Goal: Transaction & Acquisition: Book appointment/travel/reservation

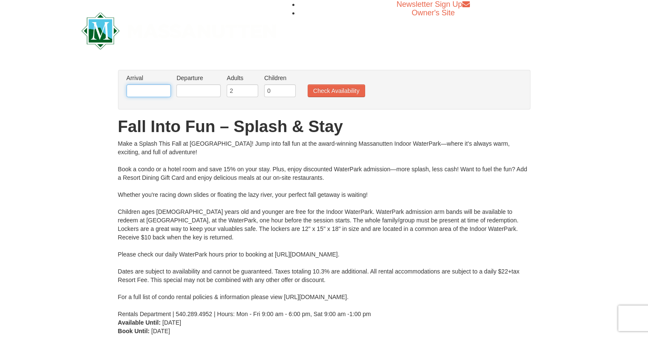
click at [143, 91] on input "text" at bounding box center [148, 90] width 44 height 13
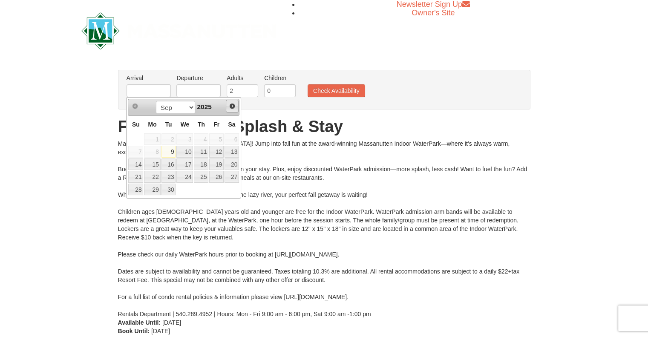
click at [230, 106] on span "Next" at bounding box center [232, 106] width 7 height 7
click at [151, 184] on link "24" at bounding box center [152, 190] width 16 height 12
type input "11/24/2025"
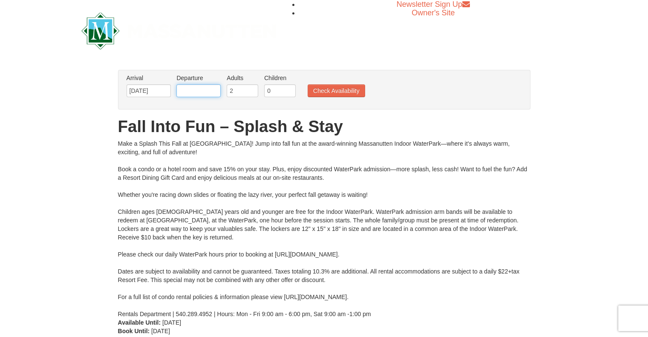
click at [219, 91] on input "text" at bounding box center [198, 90] width 44 height 13
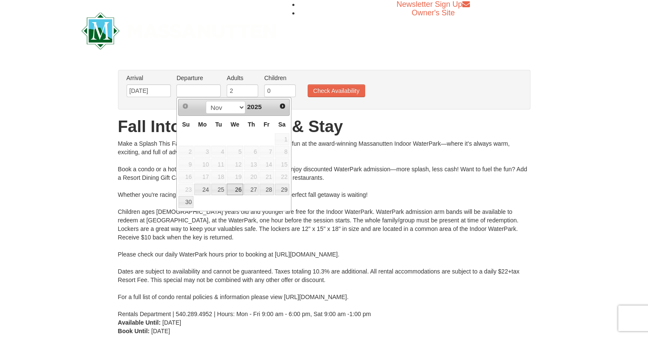
click at [233, 190] on link "26" at bounding box center [235, 190] width 17 height 12
type input "11/26/2025"
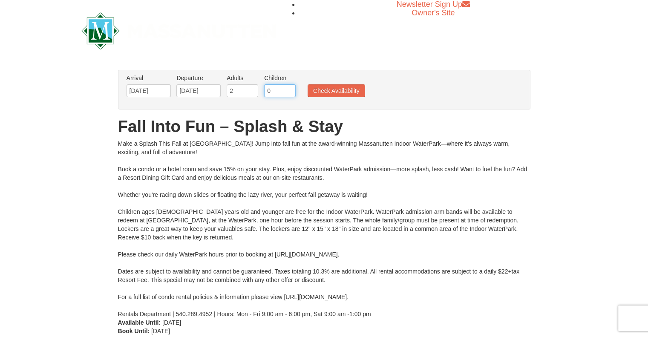
click at [278, 88] on input "0" at bounding box center [280, 90] width 32 height 13
type input "1"
click at [290, 88] on input "1" at bounding box center [280, 90] width 32 height 13
click at [318, 89] on button "Check Availability" at bounding box center [335, 90] width 57 height 13
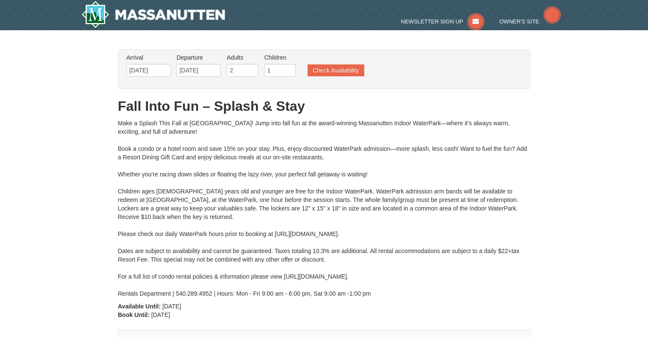
type input "[DATE]"
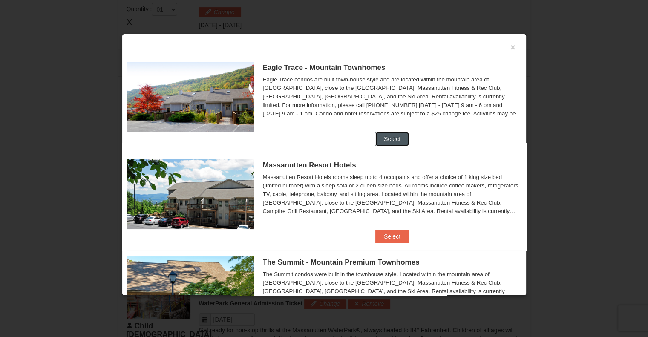
click at [387, 139] on button "Select" at bounding box center [392, 139] width 34 height 14
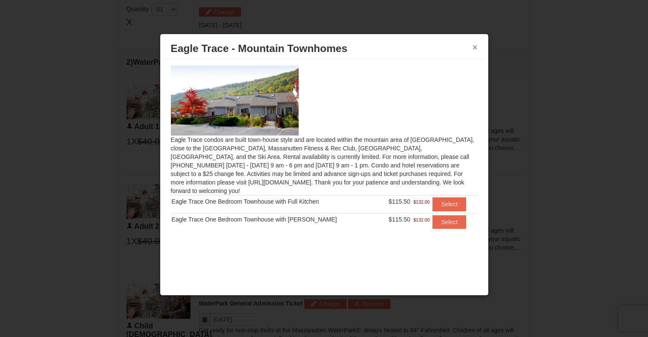
click at [473, 47] on button "×" at bounding box center [474, 47] width 5 height 9
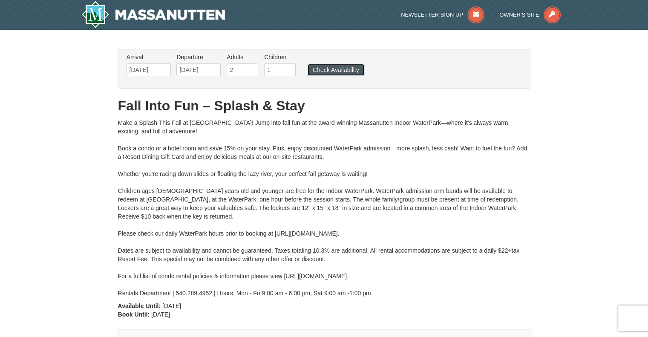
click at [336, 66] on button "Check Availability" at bounding box center [335, 70] width 57 height 12
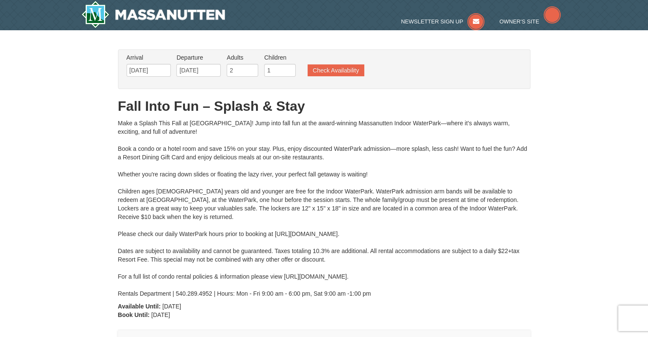
type input "[DATE]"
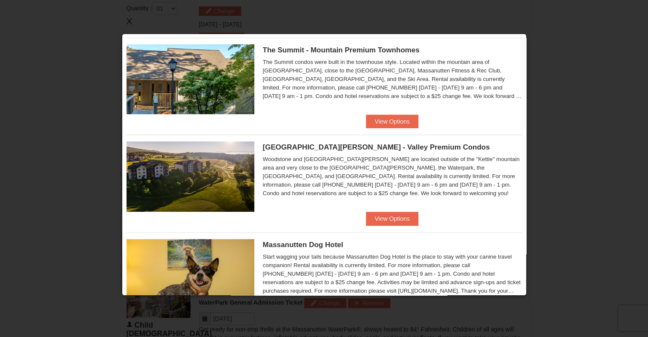
scroll to position [255, 0]
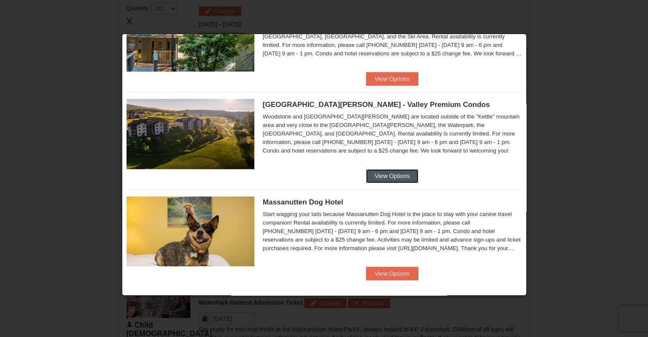
click at [388, 174] on button "View Options" at bounding box center [392, 176] width 52 height 14
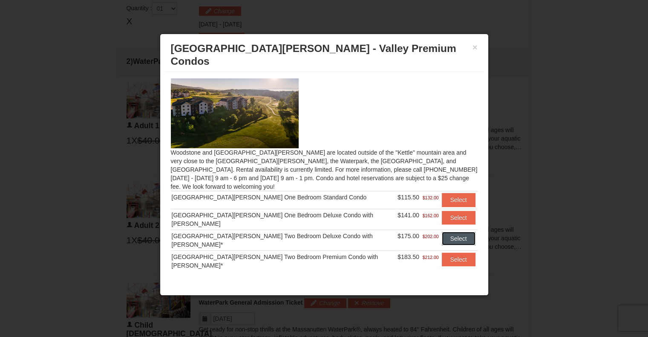
click at [455, 232] on button "Select" at bounding box center [459, 239] width 34 height 14
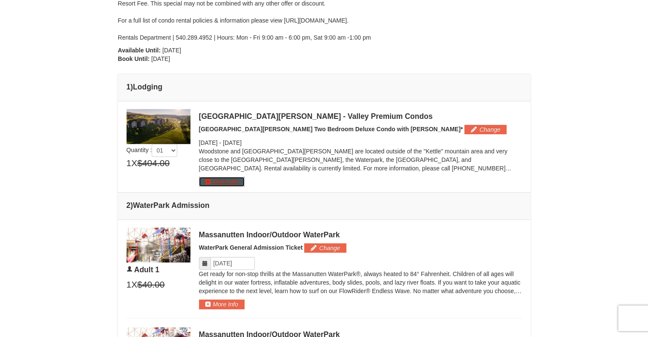
click at [235, 178] on button "More Info" at bounding box center [222, 181] width 46 height 9
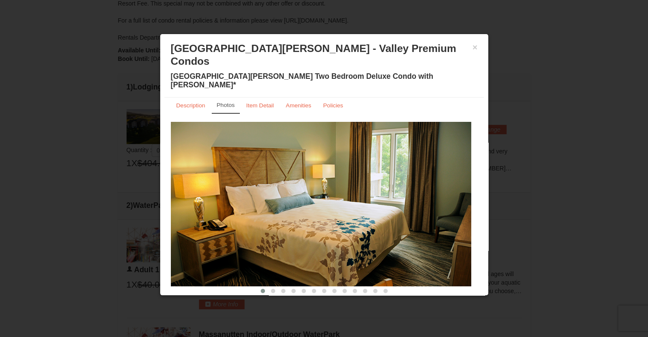
scroll to position [8, 0]
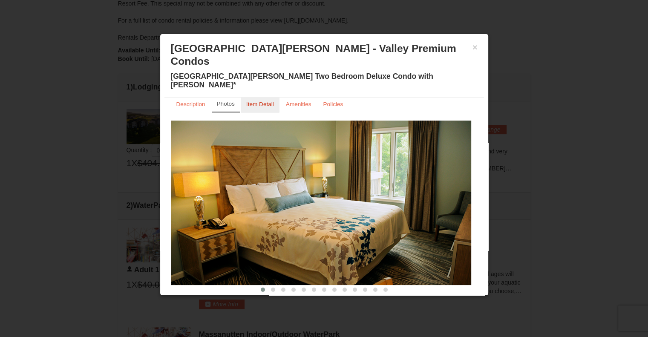
click at [254, 101] on small "Item Detail" at bounding box center [260, 104] width 28 height 6
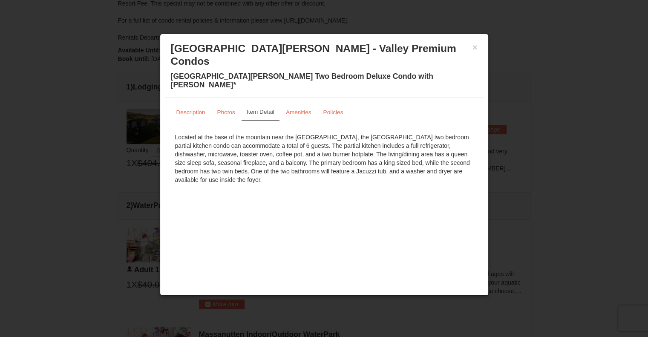
scroll to position [0, 0]
click at [234, 109] on small "Photos" at bounding box center [226, 112] width 18 height 6
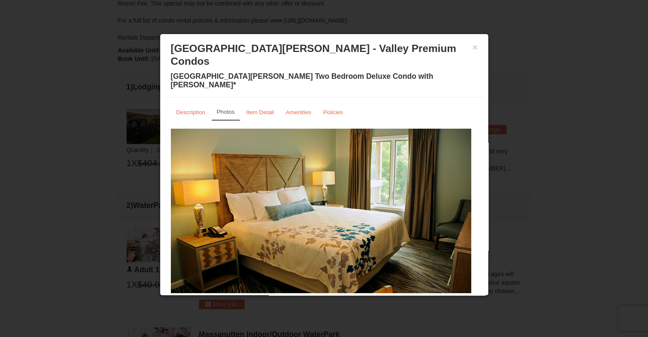
click at [427, 191] on img at bounding box center [321, 211] width 300 height 164
click at [465, 184] on img at bounding box center [321, 211] width 300 height 164
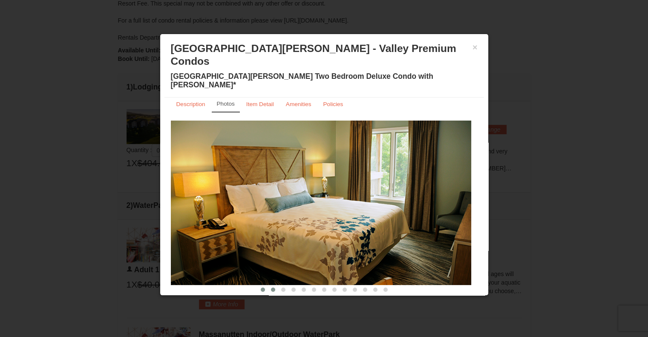
click at [271, 287] on span at bounding box center [273, 289] width 4 height 4
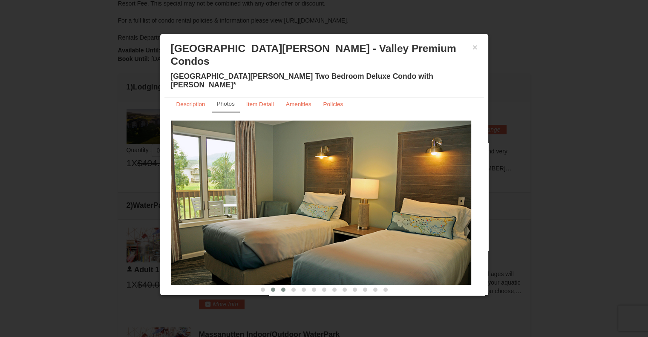
click at [278, 285] on button at bounding box center [283, 289] width 10 height 9
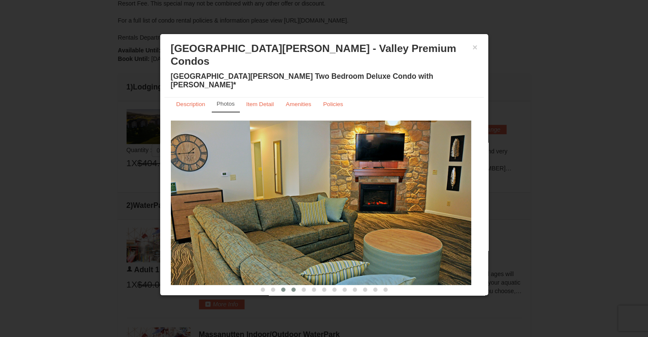
click at [288, 285] on button at bounding box center [293, 289] width 10 height 9
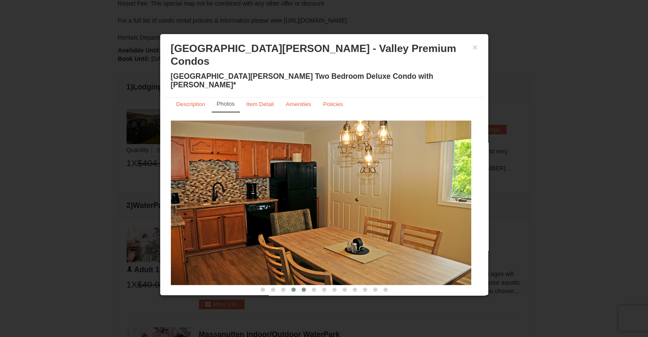
click at [298, 285] on button at bounding box center [303, 289] width 10 height 9
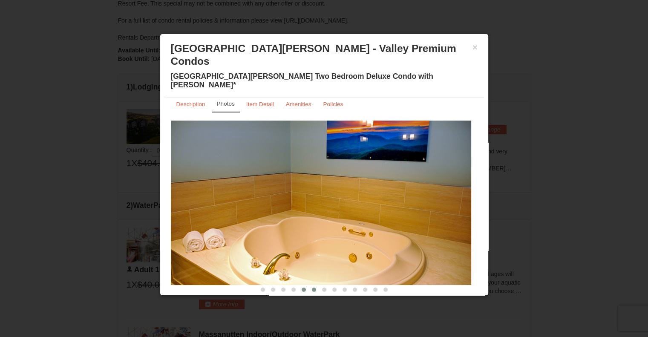
click at [309, 285] on button at bounding box center [314, 289] width 10 height 9
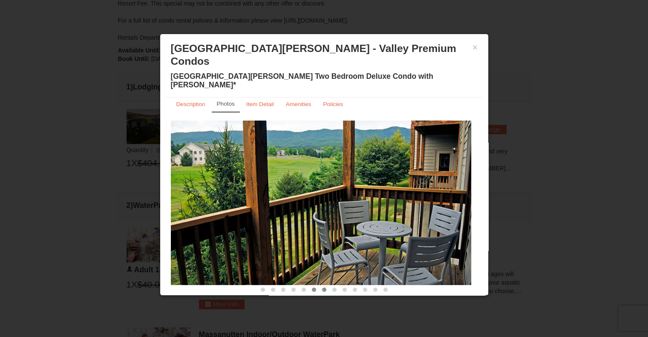
click at [319, 285] on button at bounding box center [324, 289] width 10 height 9
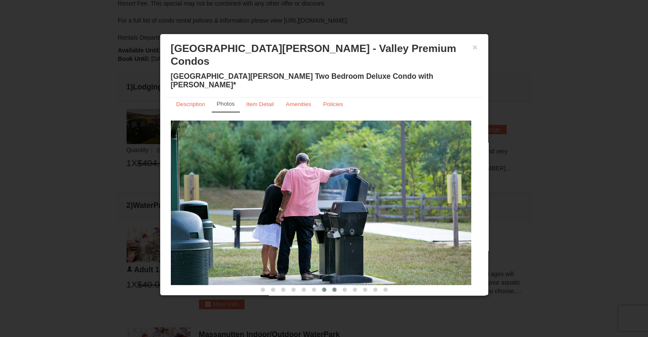
click at [332, 287] on span at bounding box center [334, 289] width 4 height 4
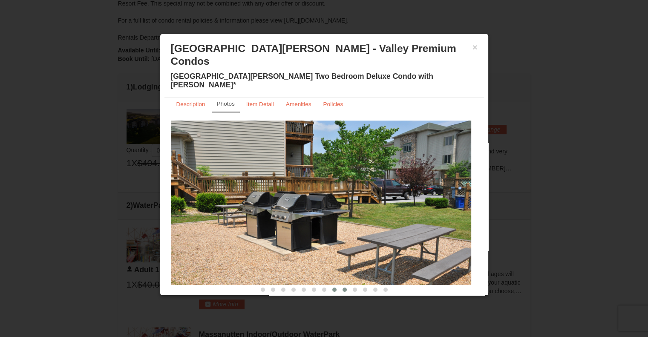
click at [339, 285] on button at bounding box center [344, 289] width 10 height 9
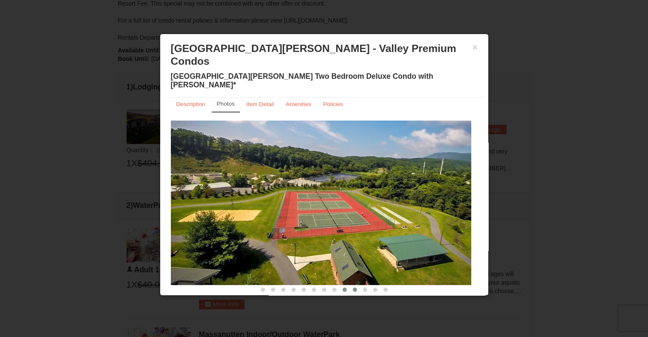
click at [353, 285] on button at bounding box center [355, 289] width 10 height 9
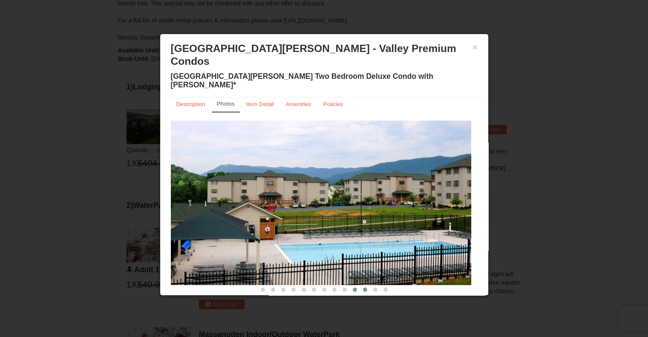
click at [363, 287] on span at bounding box center [365, 289] width 4 height 4
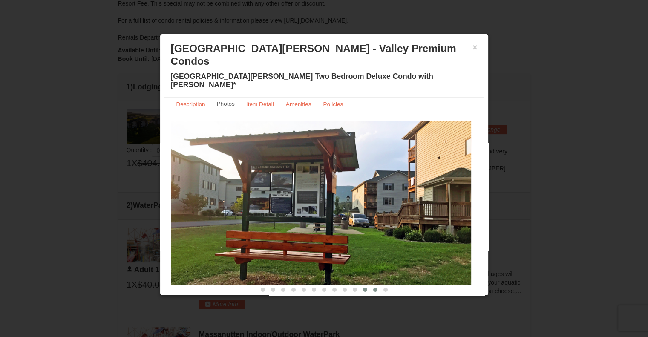
click at [373, 287] on span at bounding box center [375, 289] width 4 height 4
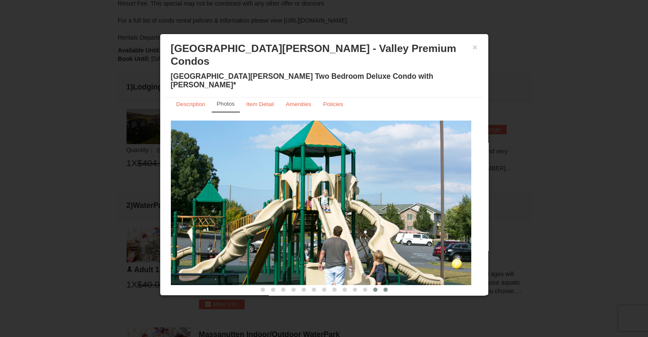
click at [385, 285] on button at bounding box center [385, 289] width 10 height 9
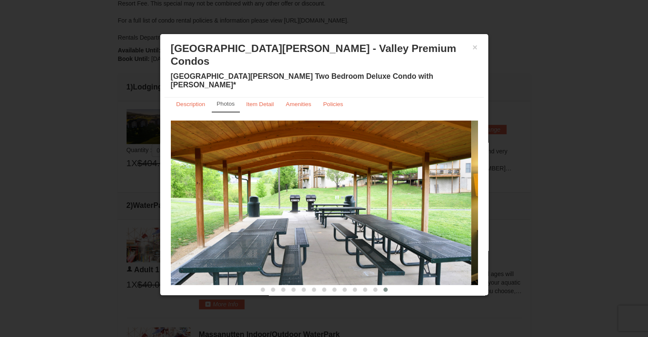
click at [477, 46] on div "× Woodstone Meadows - Valley Premium Condos Woodstone Meadows Two Bedroom Delux…" at bounding box center [323, 67] width 319 height 59
click at [473, 46] on button "×" at bounding box center [474, 47] width 5 height 9
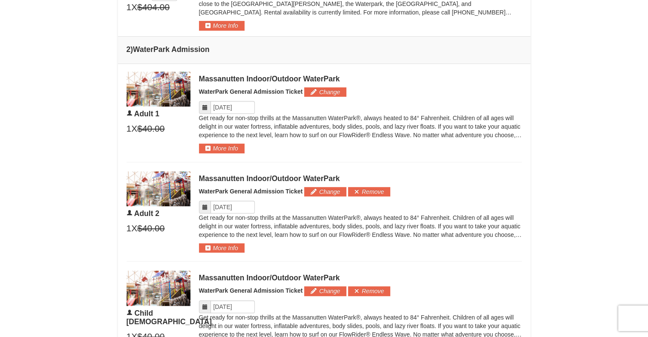
scroll to position [426, 0]
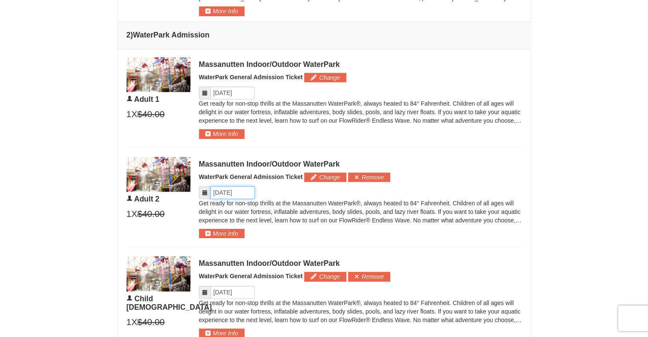
click at [246, 190] on input "Please format dates MM/DD/YYYY" at bounding box center [232, 192] width 44 height 13
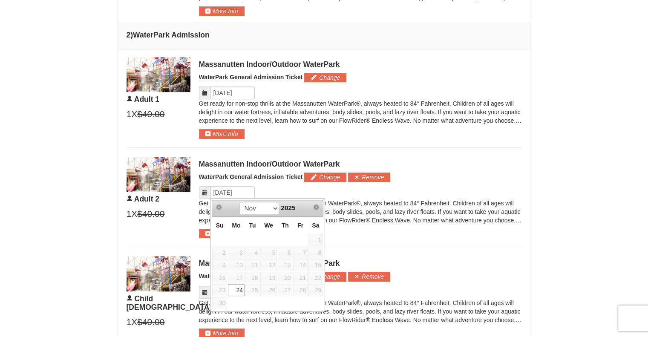
click at [260, 287] on td "26" at bounding box center [268, 290] width 17 height 13
click at [254, 287] on span "25" at bounding box center [252, 290] width 14 height 12
click at [281, 182] on div "Massanutten Indoor/Outdoor WaterPark WaterPark General Admission Ticket Change …" at bounding box center [360, 198] width 323 height 82
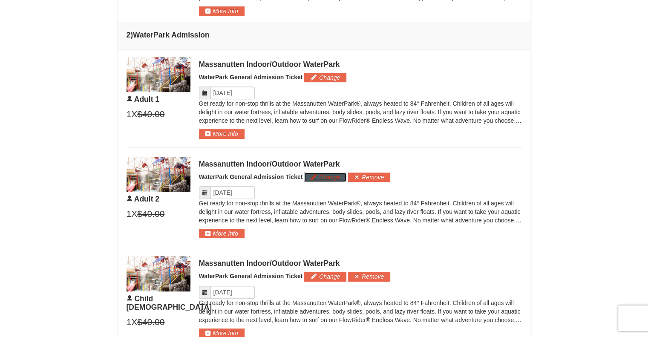
click at [316, 178] on button "Change" at bounding box center [325, 176] width 42 height 9
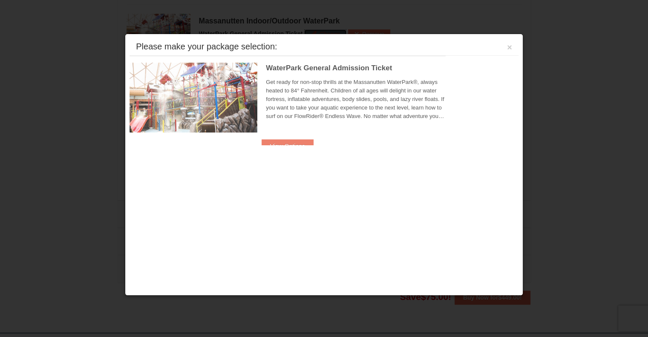
scroll to position [581, 0]
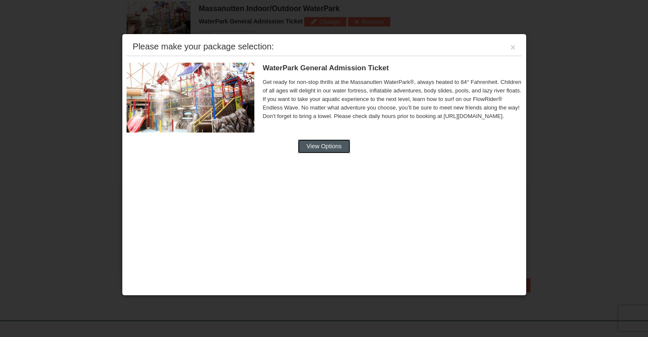
click at [306, 146] on button "View Options" at bounding box center [324, 146] width 52 height 14
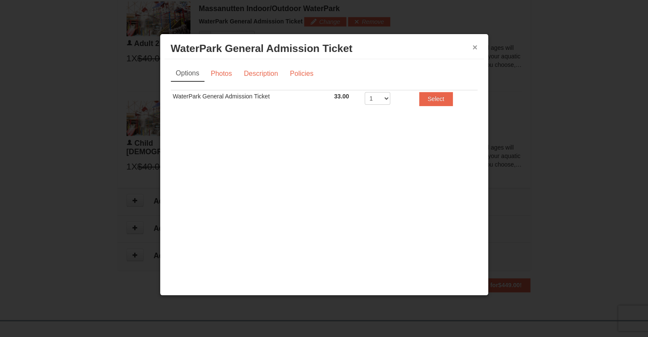
click at [473, 47] on button "×" at bounding box center [474, 47] width 5 height 9
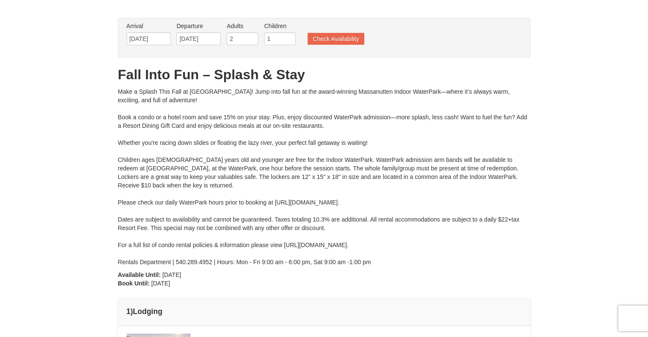
scroll to position [0, 0]
